Goal: Task Accomplishment & Management: Manage account settings

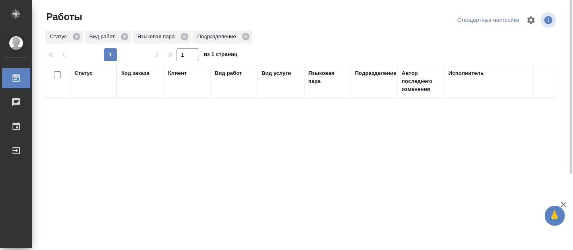
click at [255, 135] on div "Статус Код заказа Клиент Вид работ Вид услуги Языковая пара Подразделение Автор…" at bounding box center [300, 210] width 513 height 290
click at [68, 208] on div "Статус Код заказа Клиент Вид работ Вид услуги Языковая пара Подразделение Автор…" at bounding box center [300, 210] width 513 height 290
click at [116, 138] on div "Статус Код заказа Клиент Вид работ Вид услуги Языковая пара Подразделение Автор…" at bounding box center [300, 210] width 513 height 290
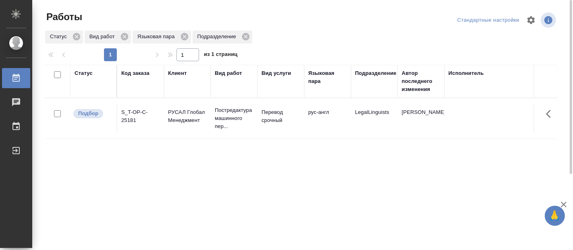
click at [79, 166] on div "Статус Код заказа Клиент Вид работ Вид услуги Языковая пара Подразделение Автор…" at bounding box center [300, 210] width 513 height 290
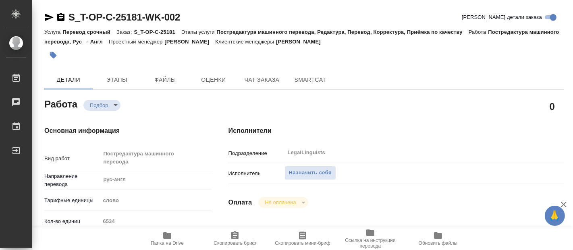
click at [166, 236] on icon "button" at bounding box center [167, 235] width 8 height 6
click at [170, 240] on icon "button" at bounding box center [167, 236] width 10 height 10
type textarea "x"
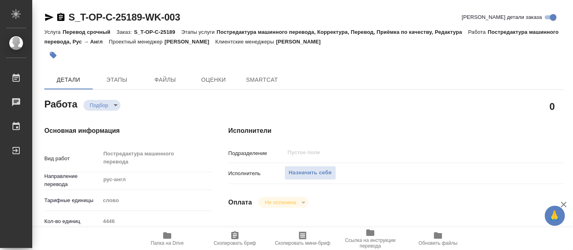
type textarea "x"
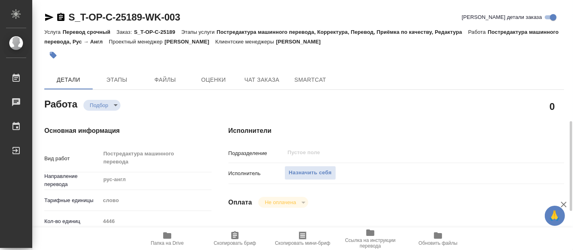
type textarea "x"
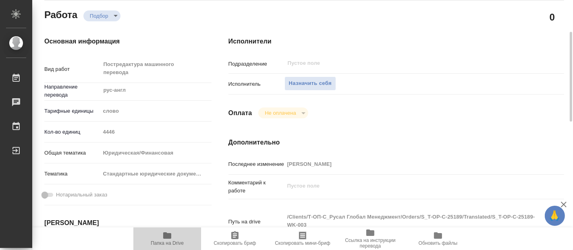
click at [169, 236] on icon "button" at bounding box center [167, 235] width 8 height 6
type textarea "x"
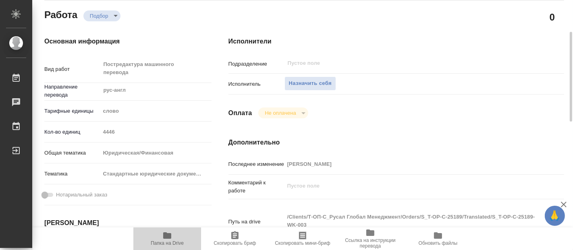
type textarea "x"
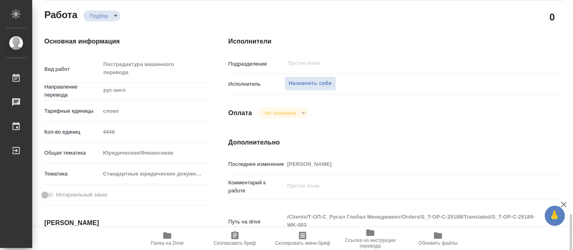
scroll to position [224, 0]
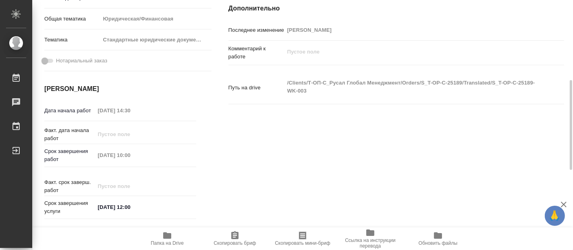
type textarea "x"
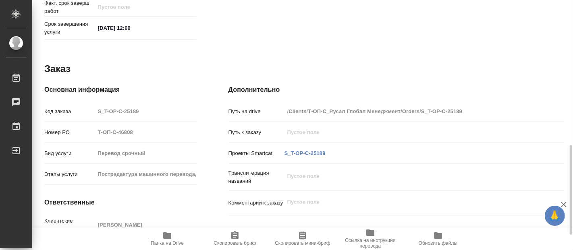
scroll to position [445, 0]
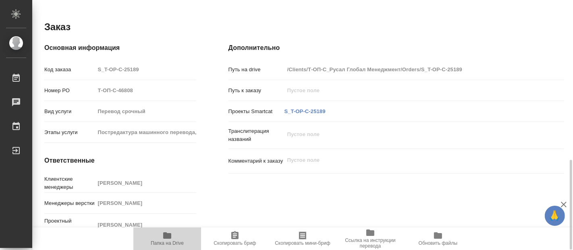
click at [170, 236] on icon "button" at bounding box center [167, 235] width 8 height 6
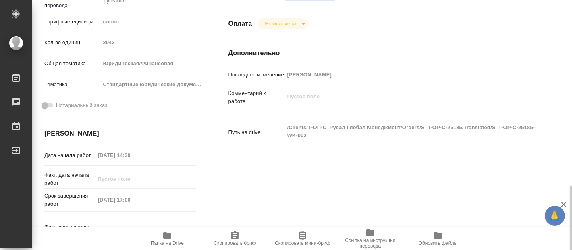
scroll to position [268, 0]
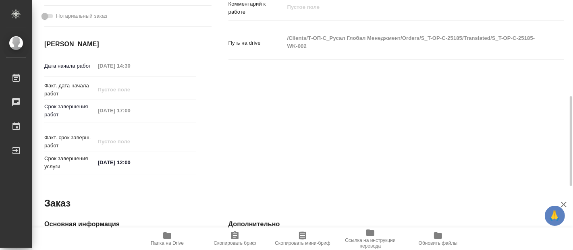
click at [166, 237] on icon "button" at bounding box center [167, 235] width 8 height 6
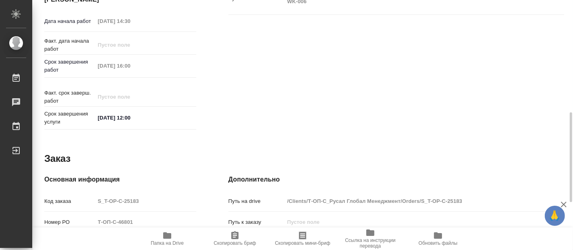
scroll to position [445, 0]
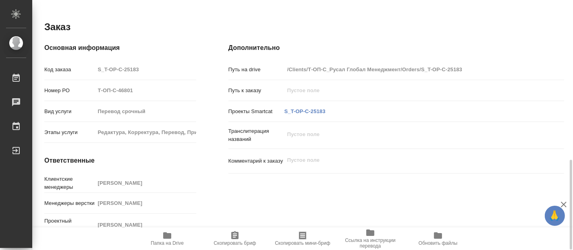
click at [166, 239] on icon "button" at bounding box center [167, 236] width 10 height 10
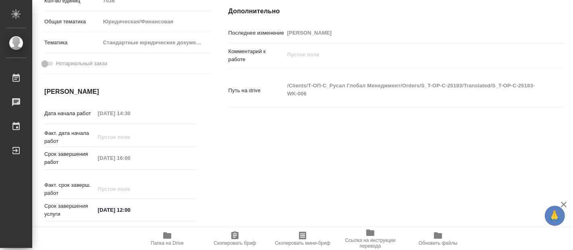
scroll to position [42, 0]
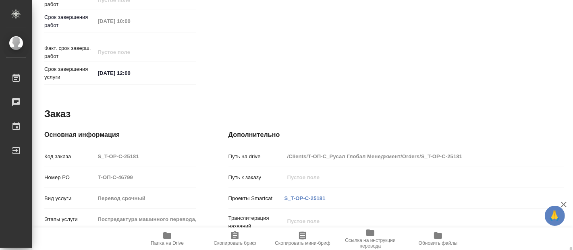
scroll to position [445, 0]
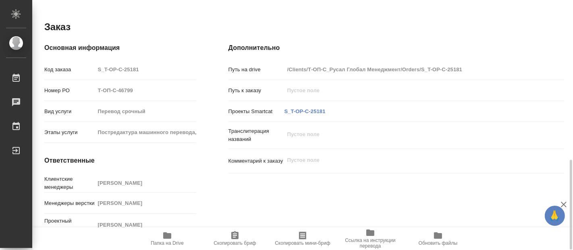
click at [167, 238] on icon "button" at bounding box center [167, 235] width 8 height 6
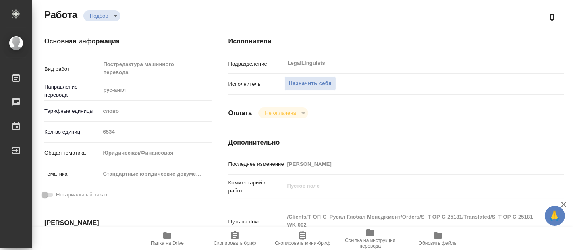
scroll to position [0, 0]
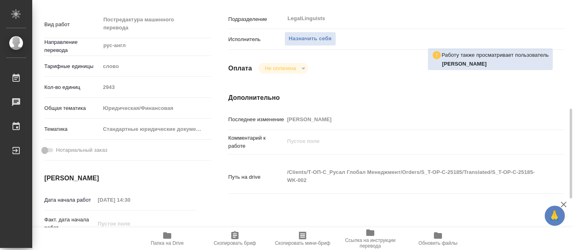
scroll to position [179, 0]
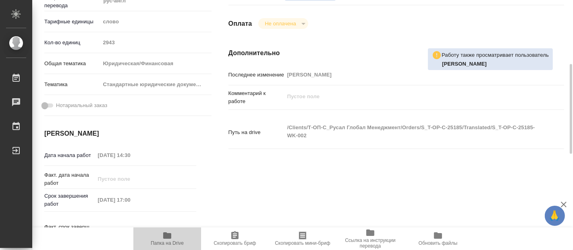
click at [165, 238] on icon "button" at bounding box center [167, 235] width 8 height 6
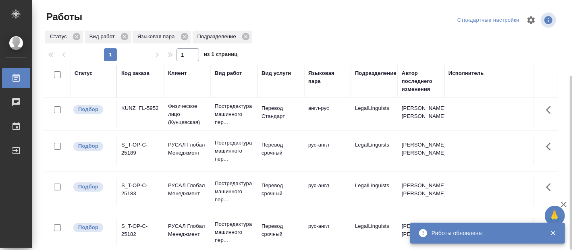
scroll to position [45, 0]
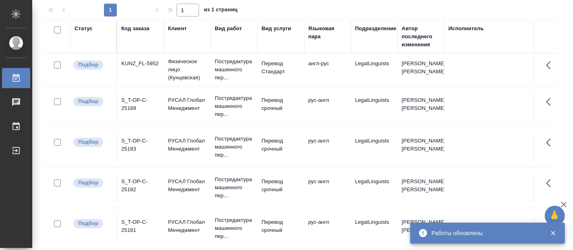
click at [54, 8] on div "1 1 из 1 страниц" at bounding box center [304, 10] width 520 height 13
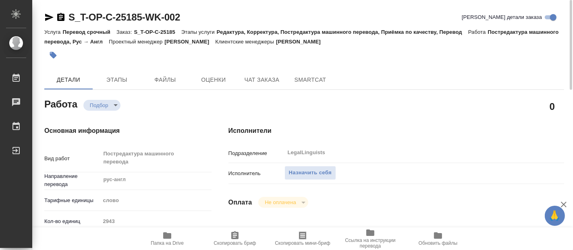
click at [169, 235] on icon "button" at bounding box center [167, 235] width 8 height 6
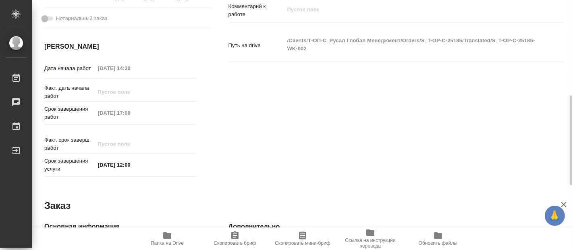
scroll to position [87, 0]
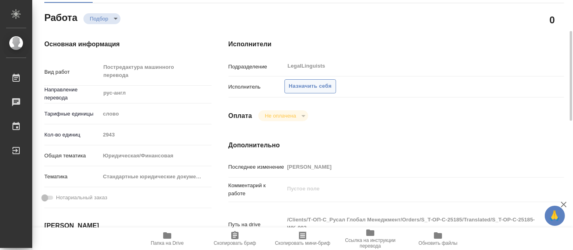
click at [307, 84] on span "Назначить себя" at bounding box center [310, 86] width 43 height 9
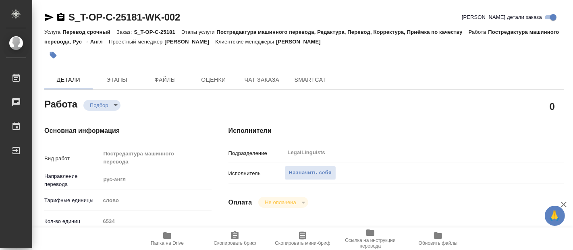
click at [170, 238] on icon "button" at bounding box center [167, 235] width 8 height 6
click at [164, 237] on icon "button" at bounding box center [167, 235] width 8 height 6
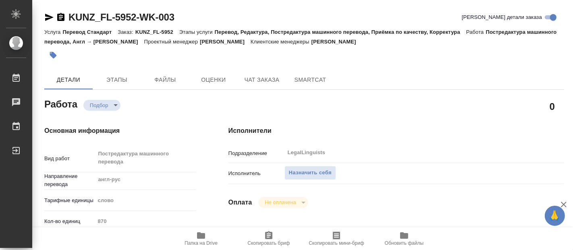
scroll to position [445, 0]
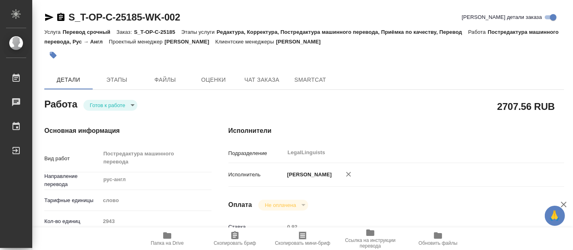
click at [131, 106] on body "🙏 .cls-1 fill:#fff; AWATERA [PERSON_NAME] Чаты График Выйти S_T-OP-C-25185-WK-0…" at bounding box center [286, 125] width 573 height 250
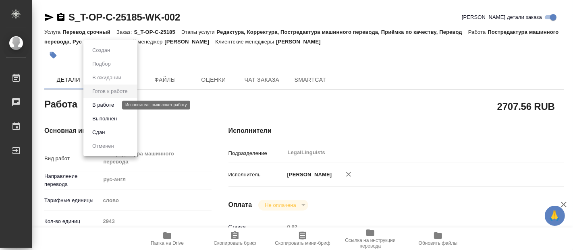
click at [111, 101] on button "В работе" at bounding box center [103, 105] width 27 height 9
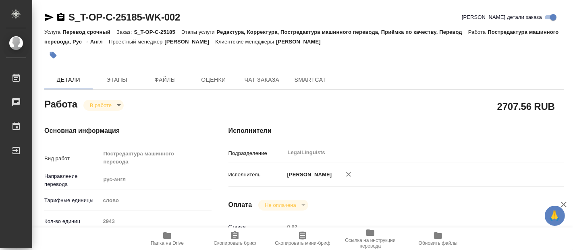
type textarea "x"
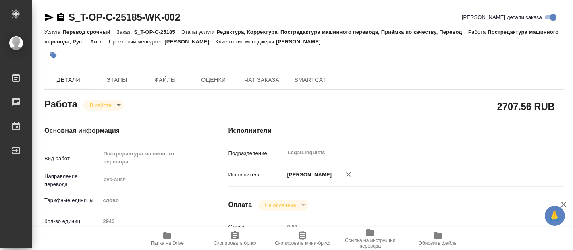
type textarea "x"
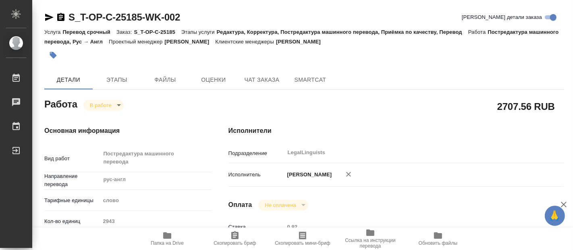
type textarea "x"
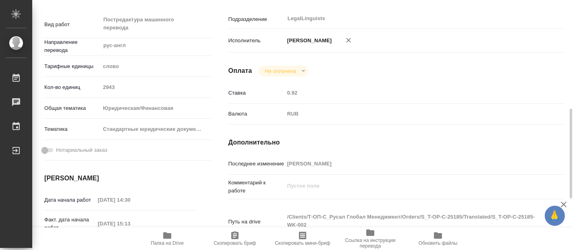
scroll to position [224, 0]
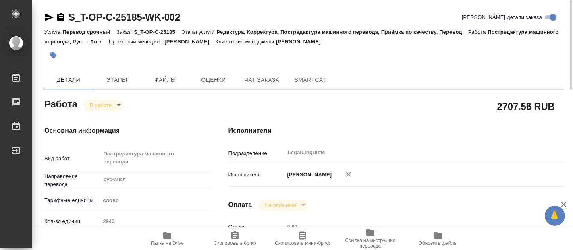
click at [116, 104] on body "🙏 .cls-1 fill:#fff; AWATERA [PERSON_NAME] 0 Чаты График Выйти S_T-OP-C-25185-WK…" at bounding box center [286, 125] width 573 height 250
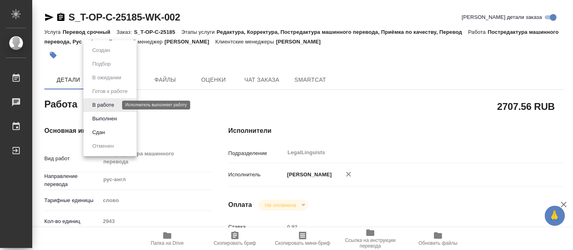
click at [104, 103] on button "В работе" at bounding box center [103, 105] width 27 height 9
